Goal: Navigation & Orientation: Understand site structure

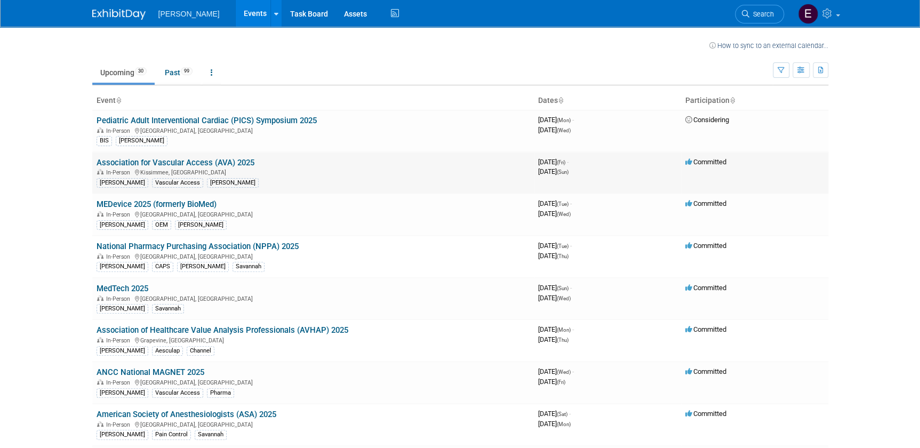
click at [245, 161] on link "Association for Vascular Access (AVA) 2025" at bounding box center [176, 163] width 158 height 10
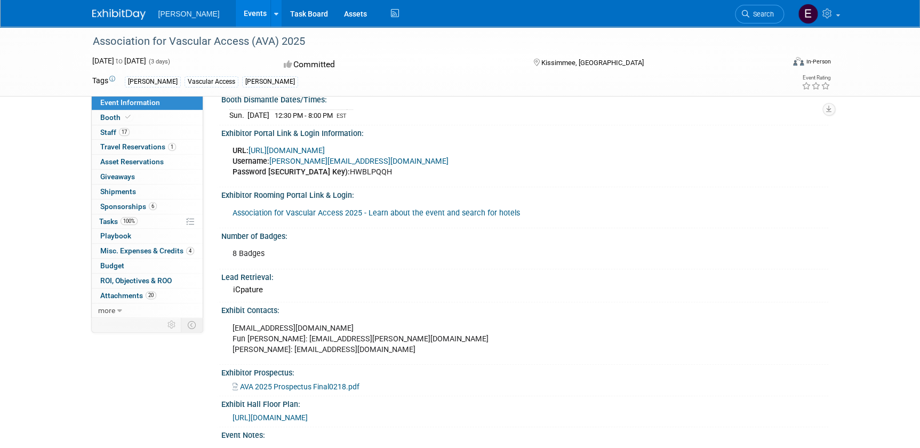
scroll to position [175, 0]
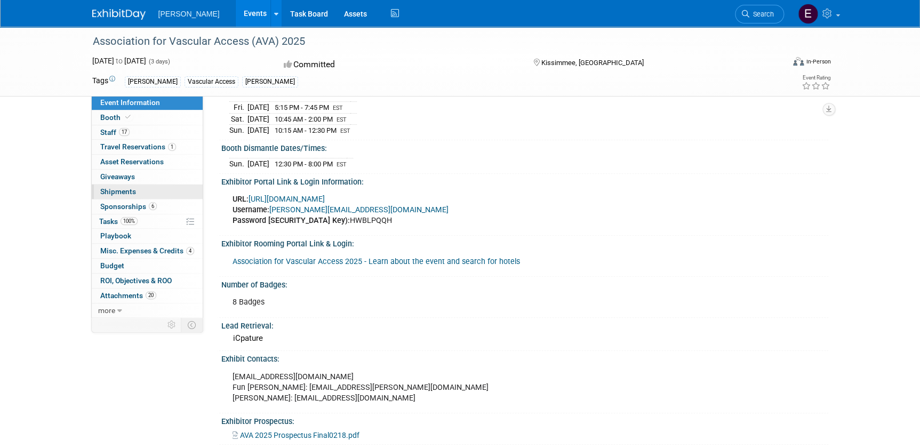
click at [108, 186] on link "0 Shipments 0" at bounding box center [147, 191] width 111 height 14
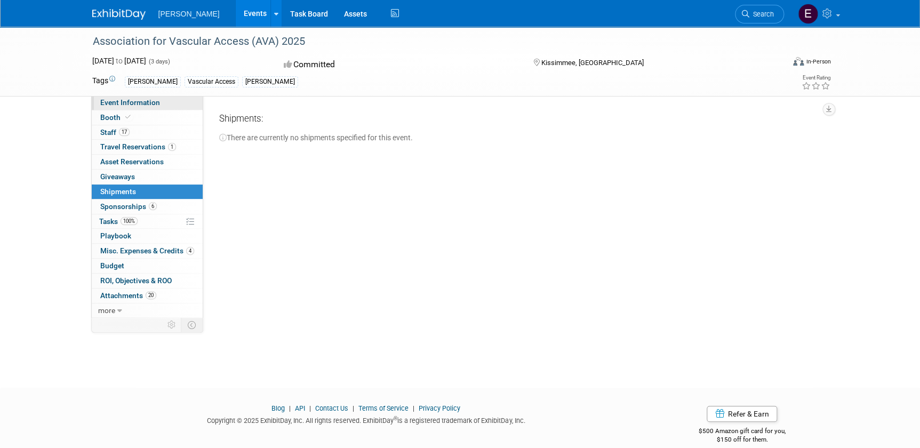
click at [132, 103] on span "Event Information" at bounding box center [130, 102] width 60 height 9
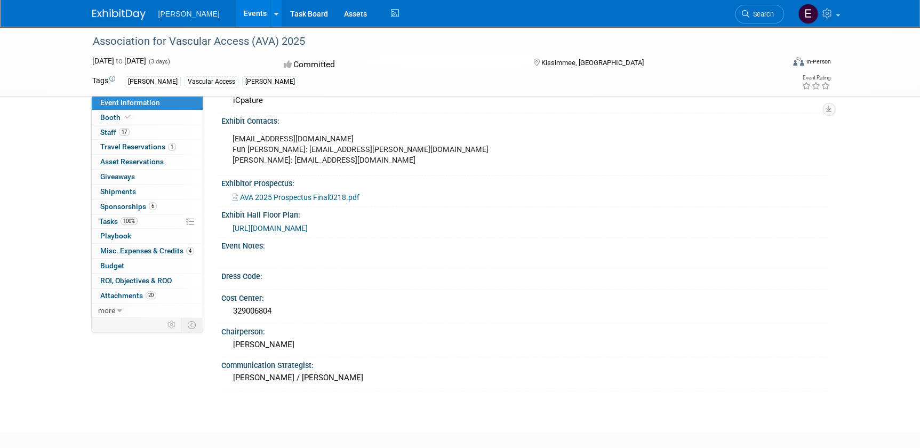
scroll to position [466, 0]
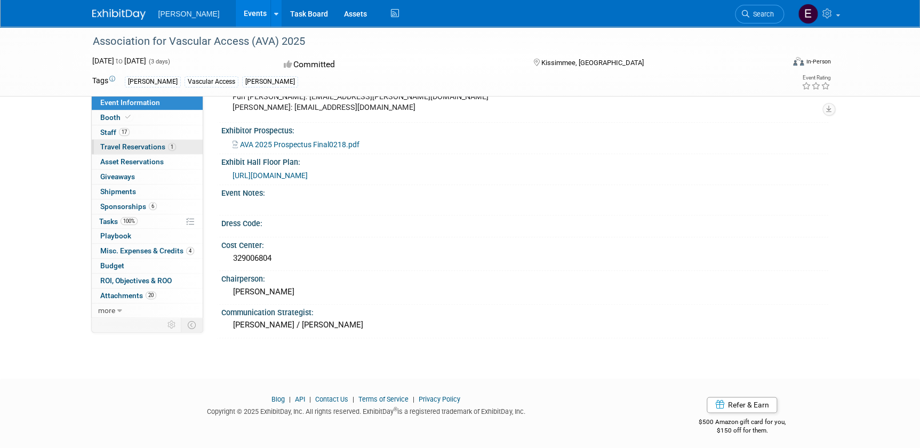
click at [110, 146] on span "Travel Reservations 1" at bounding box center [138, 146] width 76 height 9
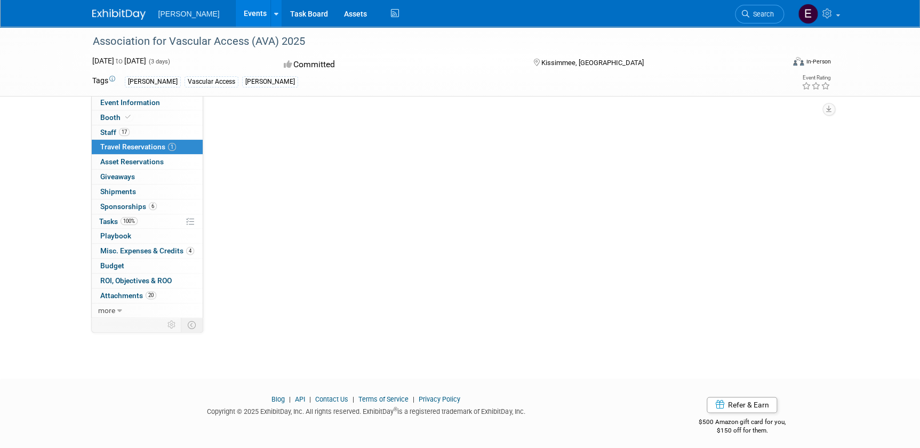
scroll to position [0, 0]
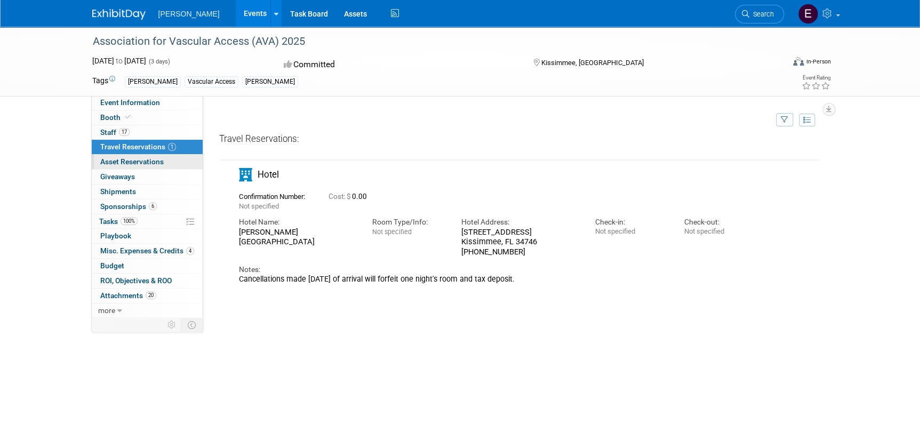
click at [118, 160] on span "Asset Reservations 0" at bounding box center [131, 161] width 63 height 9
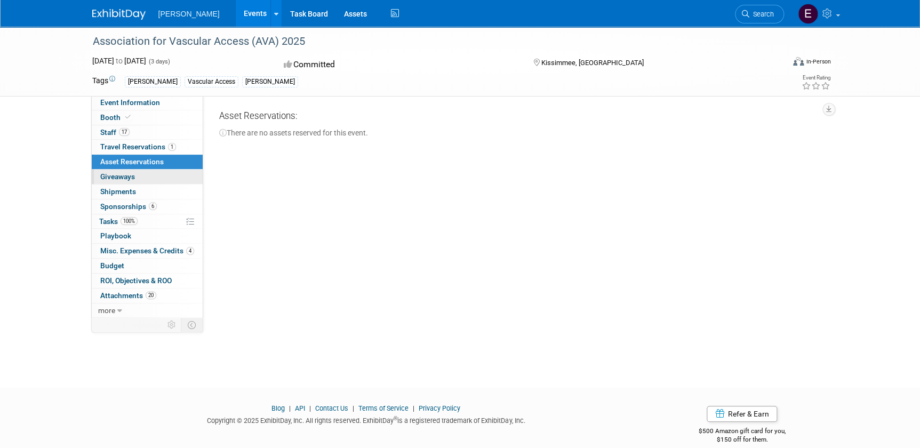
click at [117, 175] on span "Giveaways 0" at bounding box center [117, 176] width 35 height 9
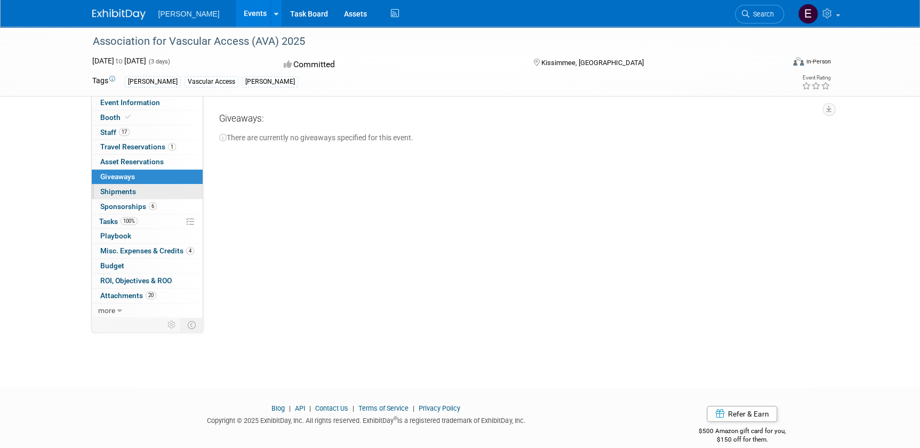
click at [112, 188] on span "Shipments 0" at bounding box center [118, 191] width 36 height 9
click at [116, 203] on span "Sponsorships 6" at bounding box center [128, 206] width 57 height 9
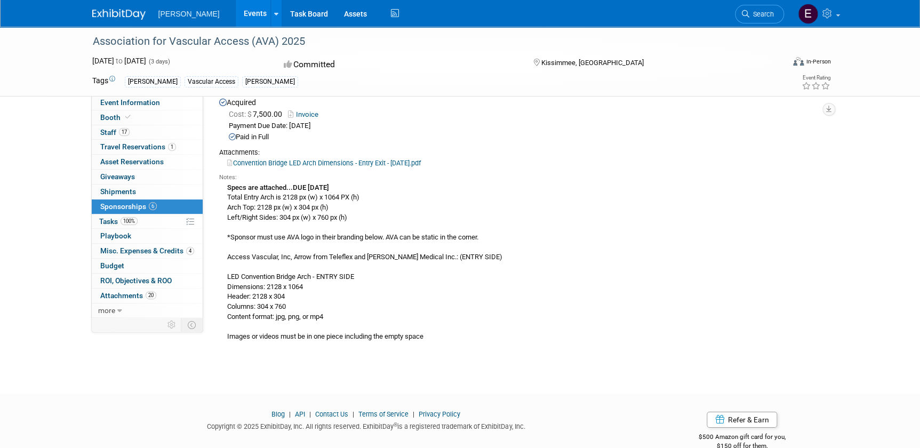
scroll to position [1542, 0]
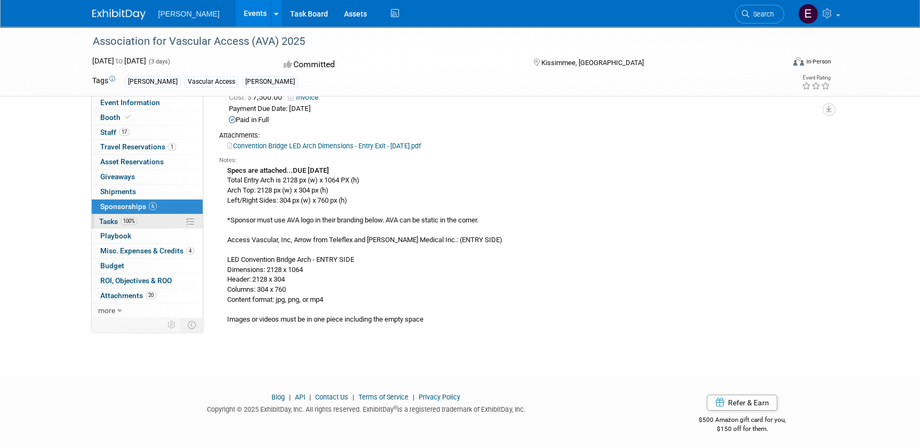
click at [106, 219] on span "Tasks 100%" at bounding box center [118, 221] width 38 height 9
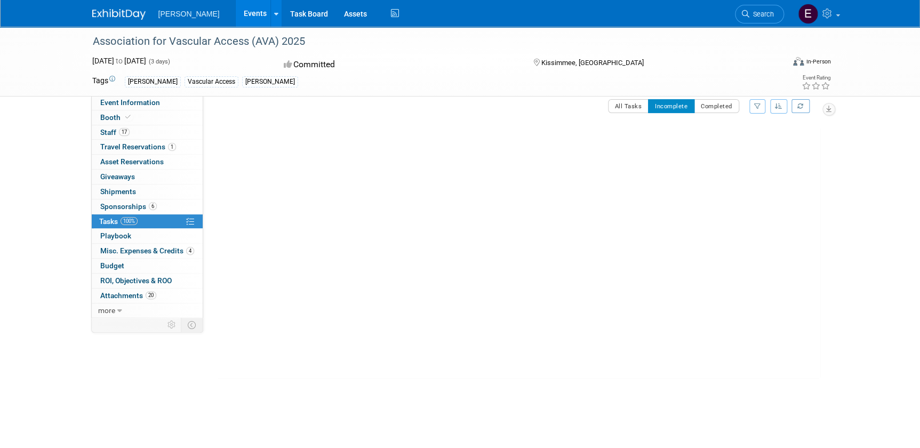
scroll to position [0, 0]
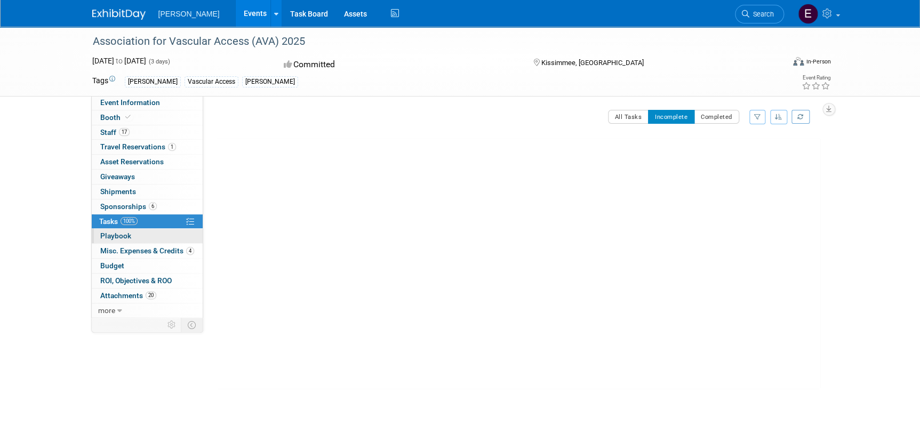
click at [113, 231] on span "Playbook 0" at bounding box center [115, 235] width 31 height 9
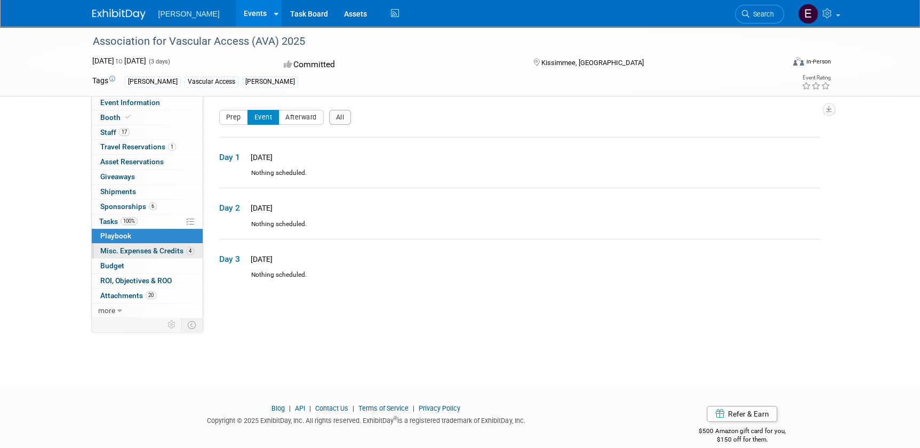
click at [110, 250] on span "Misc. Expenses & Credits 4" at bounding box center [147, 250] width 94 height 9
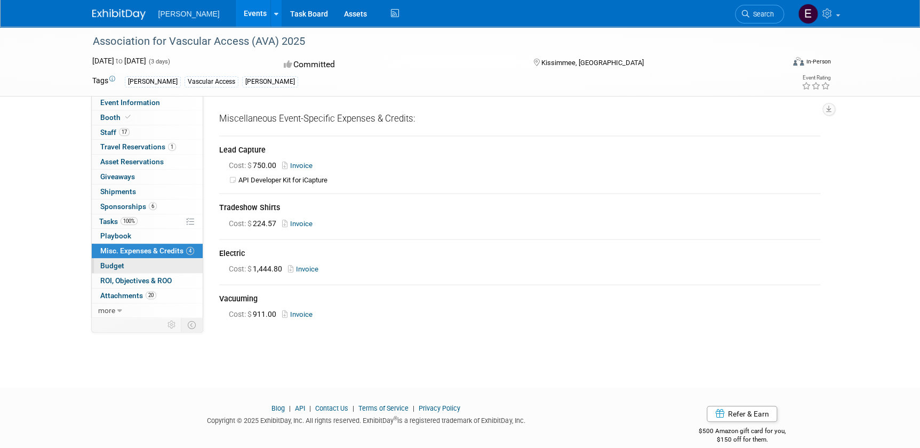
click at [111, 262] on span "Budget" at bounding box center [112, 265] width 24 height 9
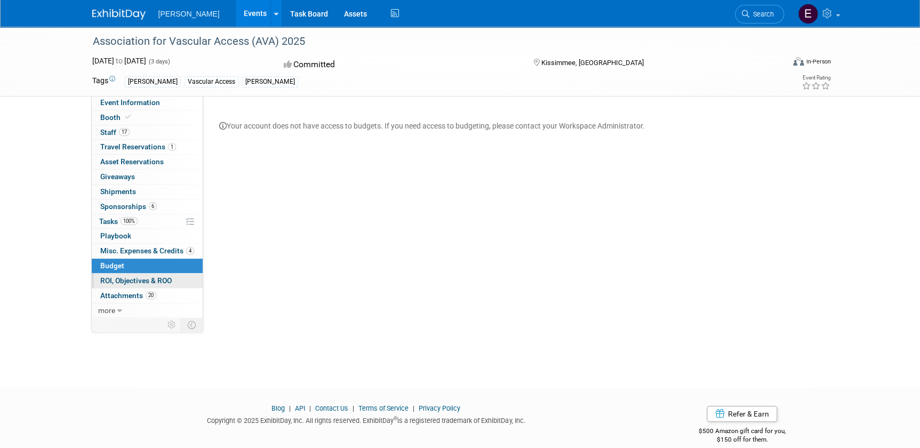
click at [114, 280] on span "ROI, Objectives & ROO 0" at bounding box center [135, 280] width 71 height 9
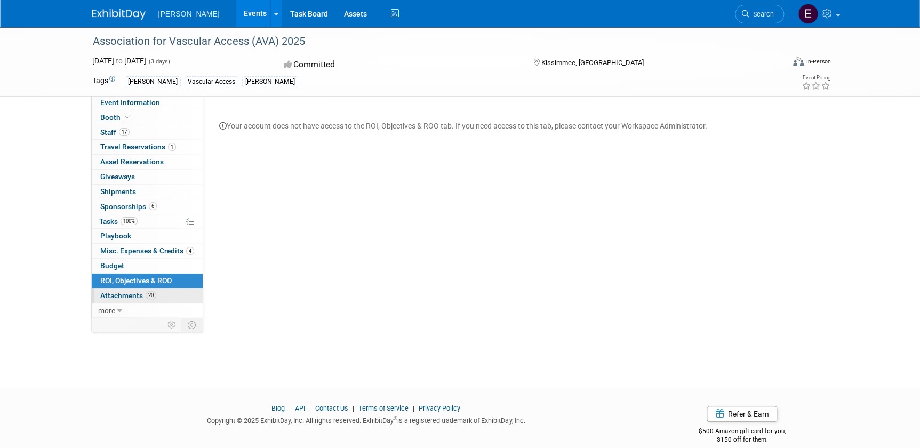
click at [114, 295] on span "Attachments 20" at bounding box center [128, 295] width 56 height 9
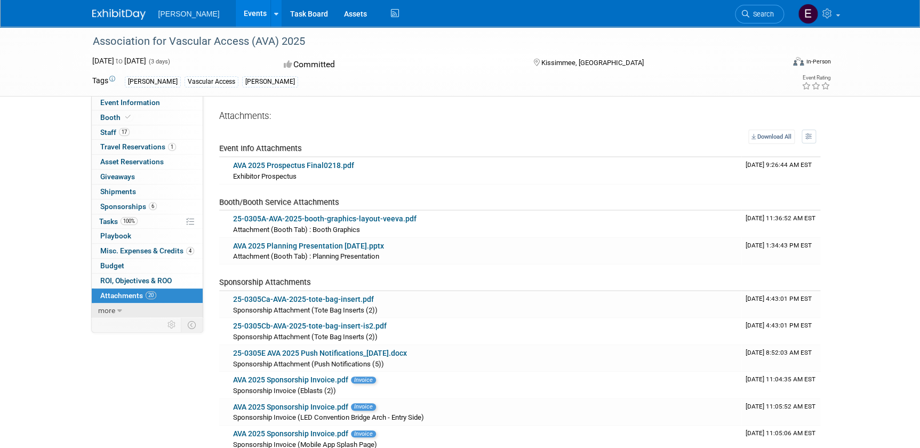
click at [114, 312] on span "more" at bounding box center [106, 310] width 17 height 9
